Goal: Check status: Check status

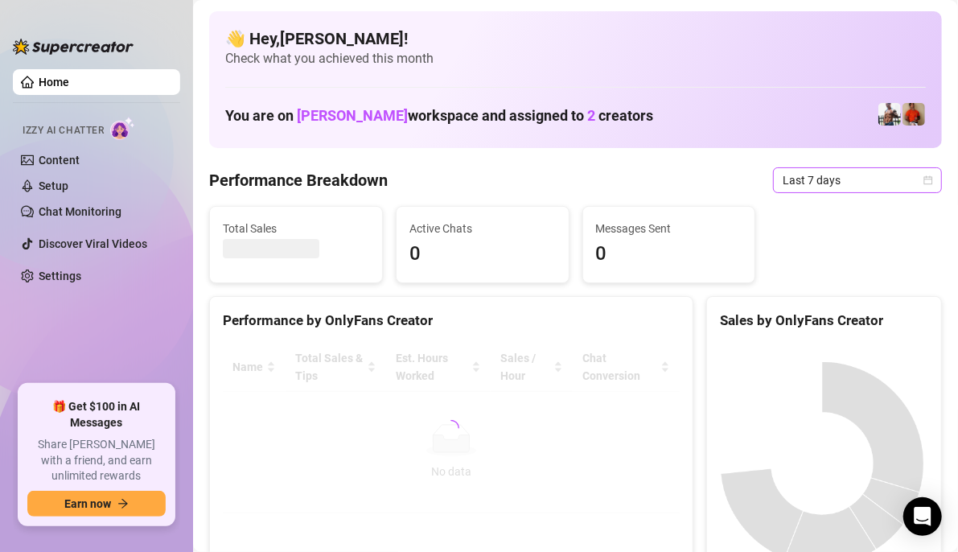
click at [898, 191] on div "Last 7 days" at bounding box center [857, 180] width 169 height 26
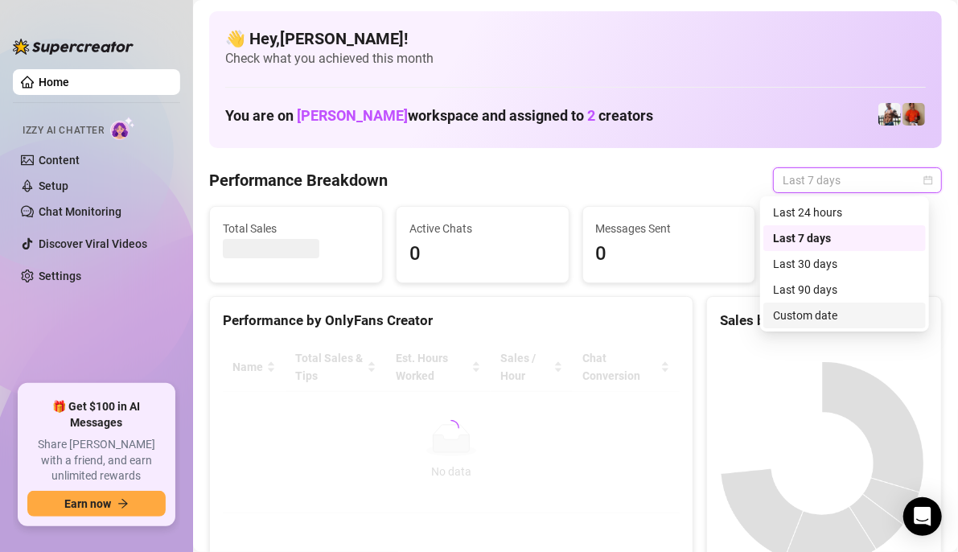
click at [821, 313] on div "Custom date" at bounding box center [844, 315] width 143 height 18
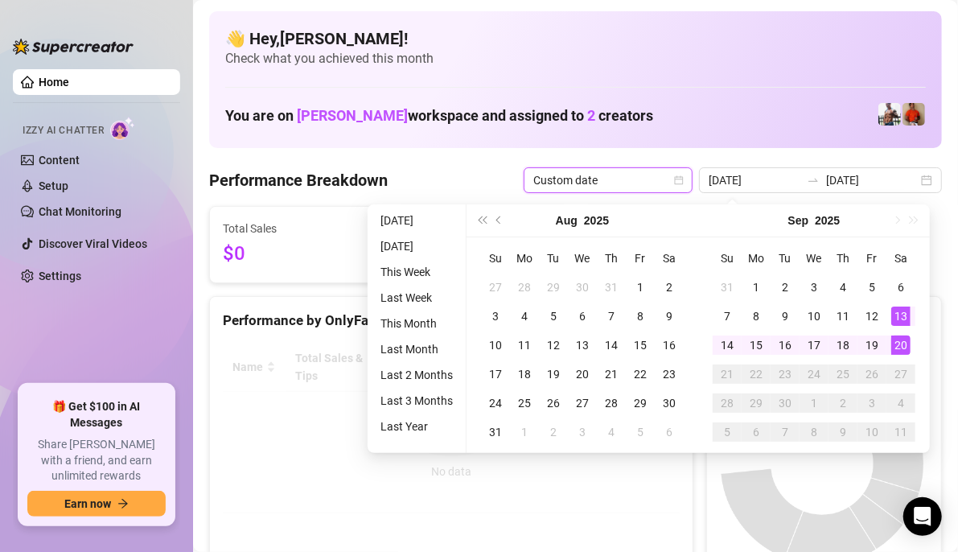
type input "[DATE]"
click at [906, 346] on div "20" at bounding box center [900, 344] width 19 height 19
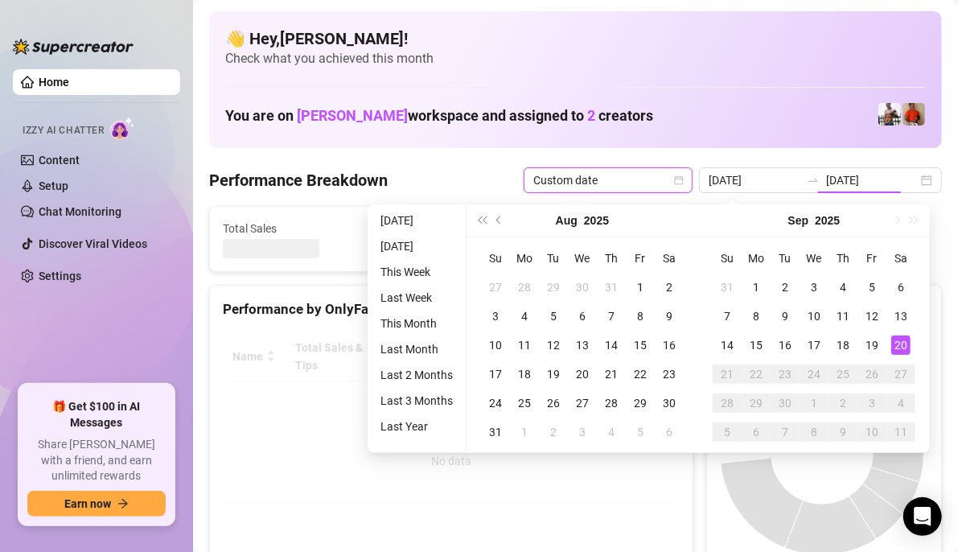
type input "[DATE]"
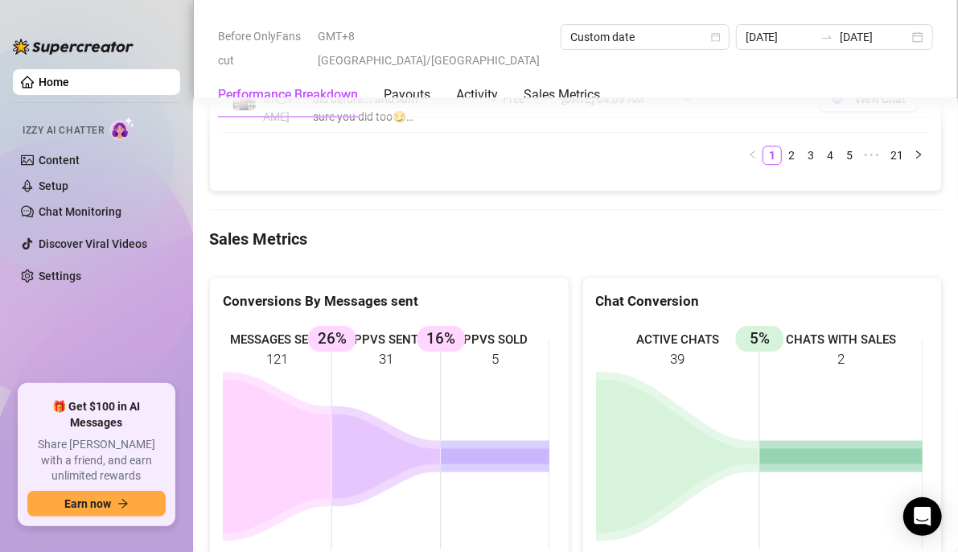
scroll to position [2332, 0]
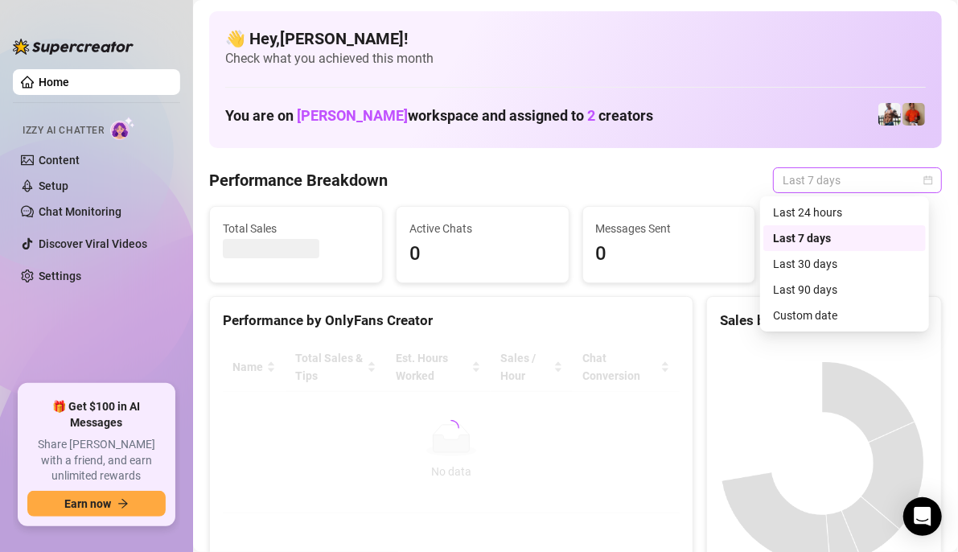
click at [923, 179] on div "Last 7 days" at bounding box center [857, 180] width 169 height 26
click at [789, 312] on div "Custom date" at bounding box center [844, 315] width 143 height 18
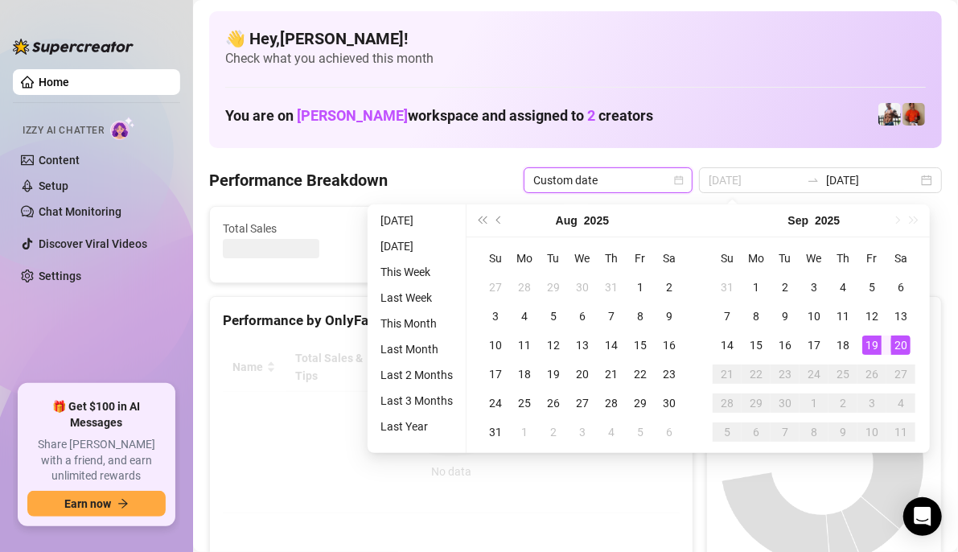
type input "[DATE]"
click at [898, 342] on div "20" at bounding box center [900, 344] width 19 height 19
click at [898, 340] on div "20" at bounding box center [900, 344] width 19 height 19
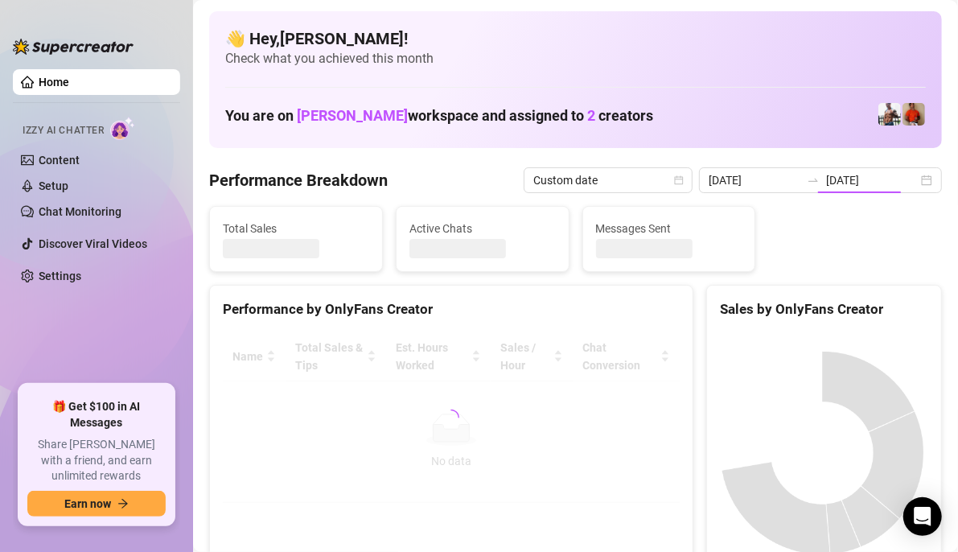
type input "[DATE]"
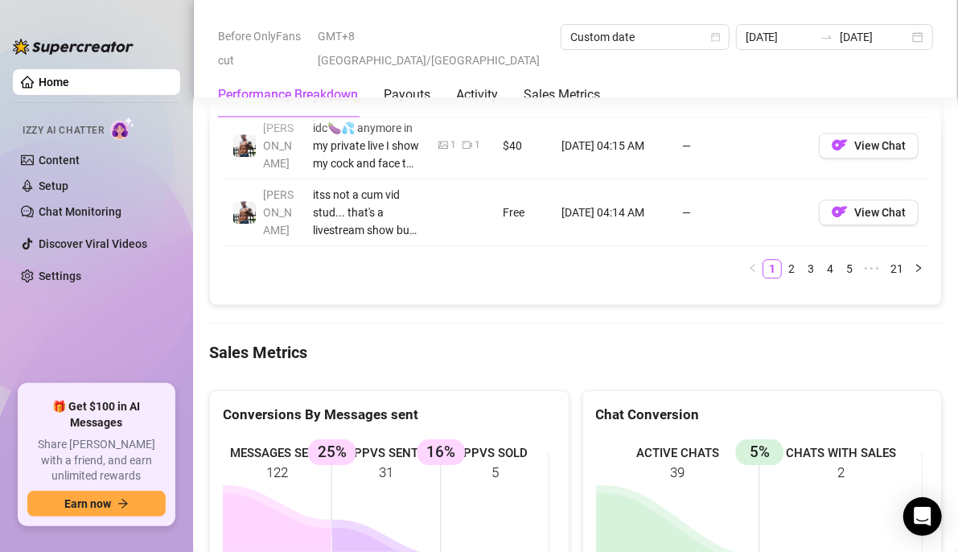
scroll to position [2252, 0]
